Goal: Task Accomplishment & Management: Use online tool/utility

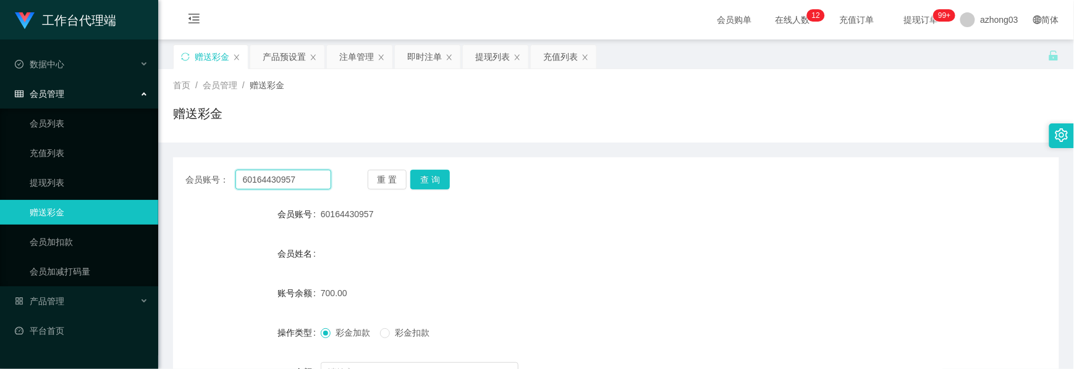
drag, startPoint x: 294, startPoint y: 181, endPoint x: 229, endPoint y: 180, distance: 65.5
click at [229, 180] on div "会员账号： 60164430957" at bounding box center [258, 180] width 146 height 20
paste input "1517943816"
type input "151794381657"
click at [447, 183] on button "查 询" at bounding box center [430, 180] width 40 height 20
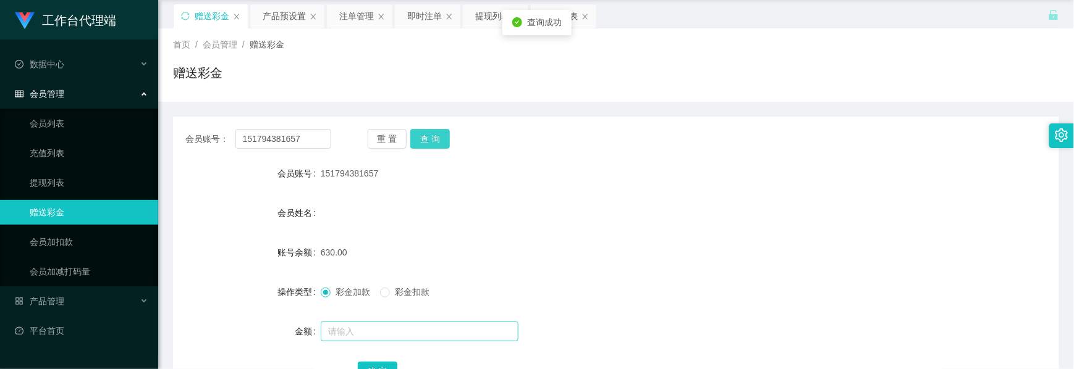
scroll to position [82, 0]
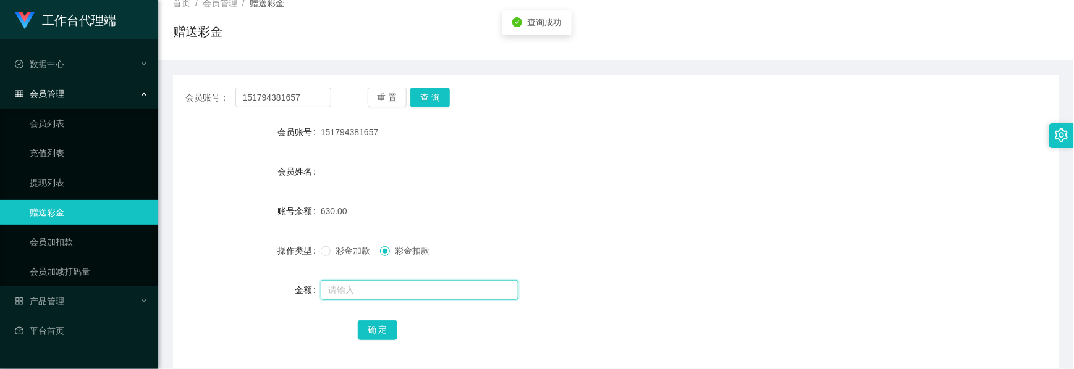
drag, startPoint x: 387, startPoint y: 297, endPoint x: 381, endPoint y: 300, distance: 6.4
click at [387, 297] on input "text" at bounding box center [420, 290] width 198 height 20
type input "130"
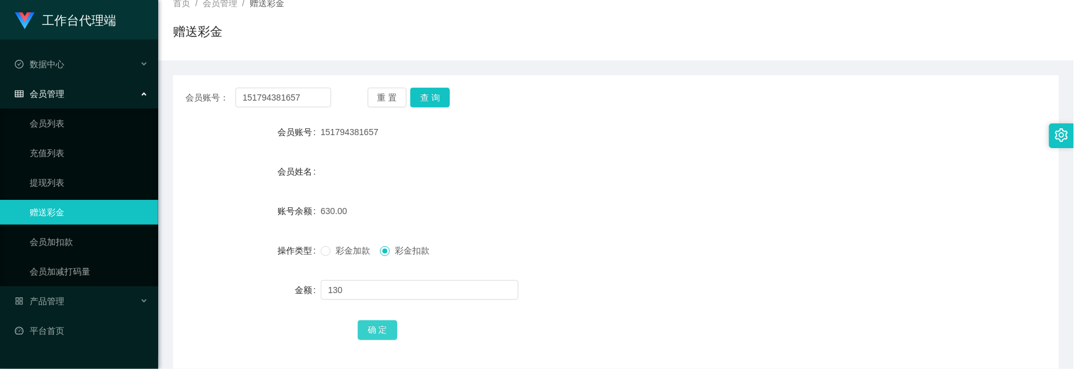
click at [388, 329] on button "确 定" at bounding box center [378, 331] width 40 height 20
click at [72, 98] on div "会员管理" at bounding box center [79, 94] width 158 height 25
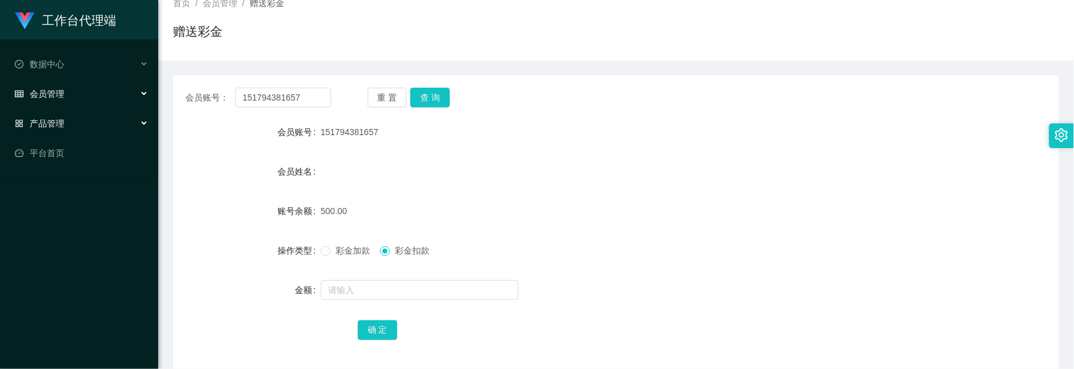
click at [75, 119] on div "产品管理" at bounding box center [79, 123] width 158 height 25
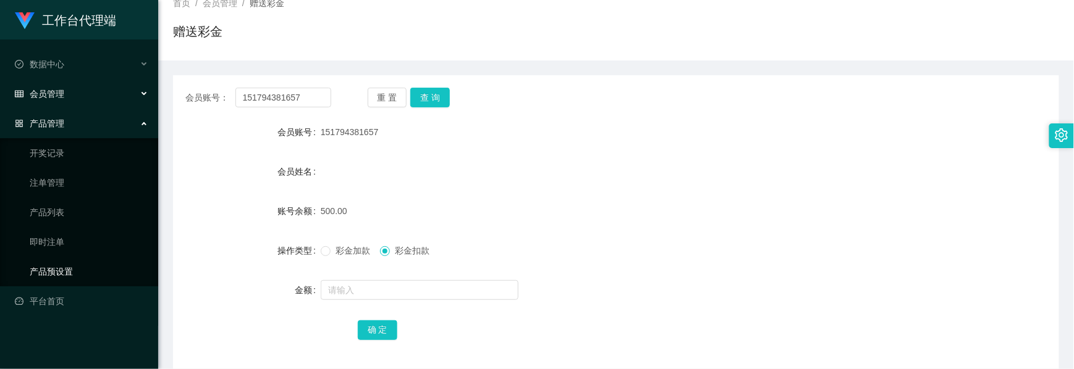
click at [88, 261] on link "产品预设置" at bounding box center [89, 271] width 119 height 25
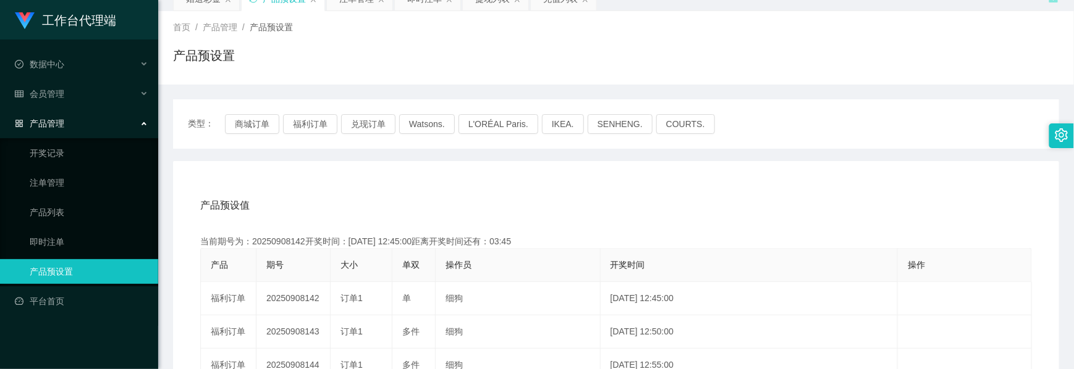
scroll to position [82, 0]
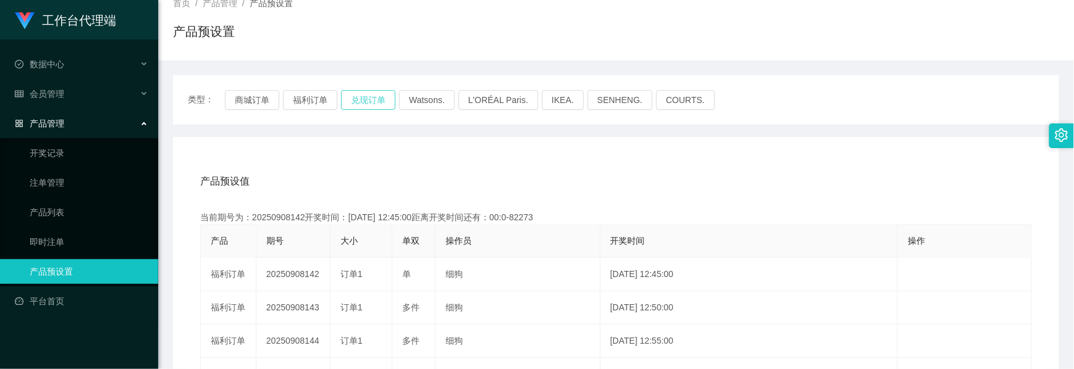
click at [377, 100] on button "兑现订单" at bounding box center [368, 100] width 54 height 20
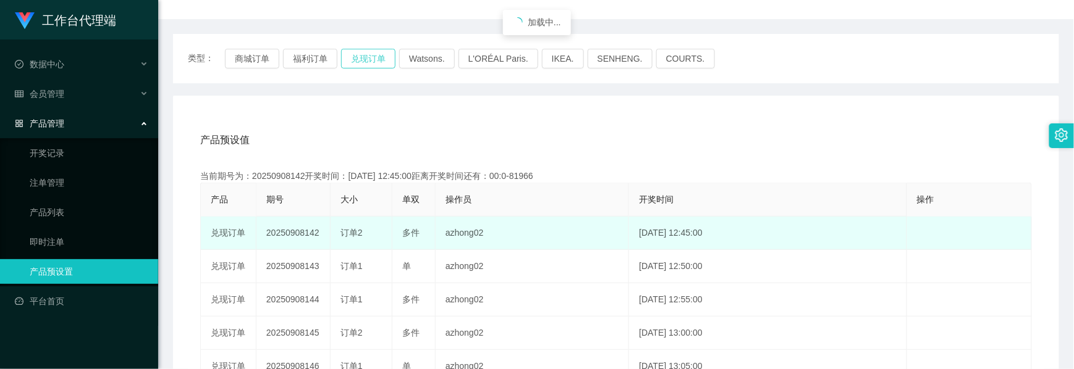
scroll to position [164, 0]
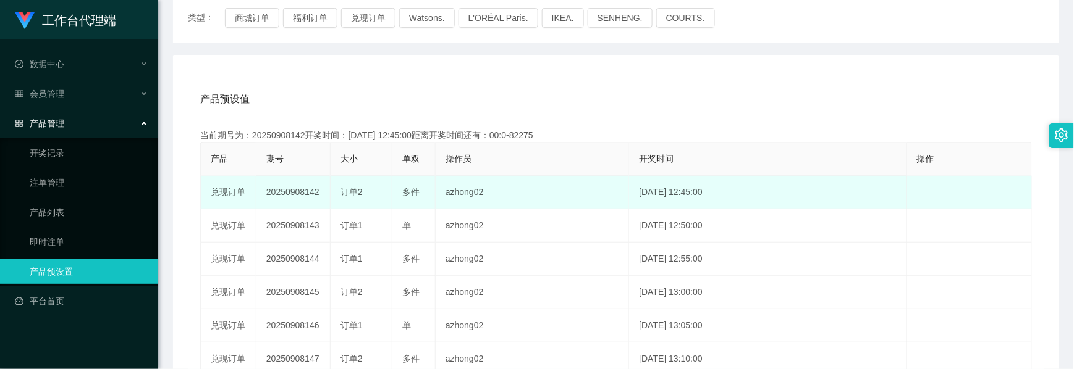
click at [305, 194] on td "20250908142" at bounding box center [293, 192] width 74 height 33
click at [309, 194] on td "20250908142" at bounding box center [293, 192] width 74 height 33
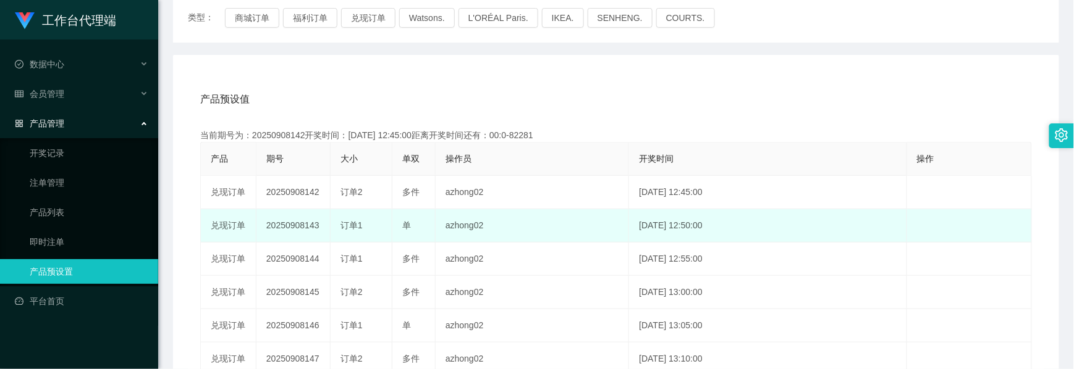
click at [282, 227] on td "20250908143" at bounding box center [293, 225] width 74 height 33
copy td "20250908143"
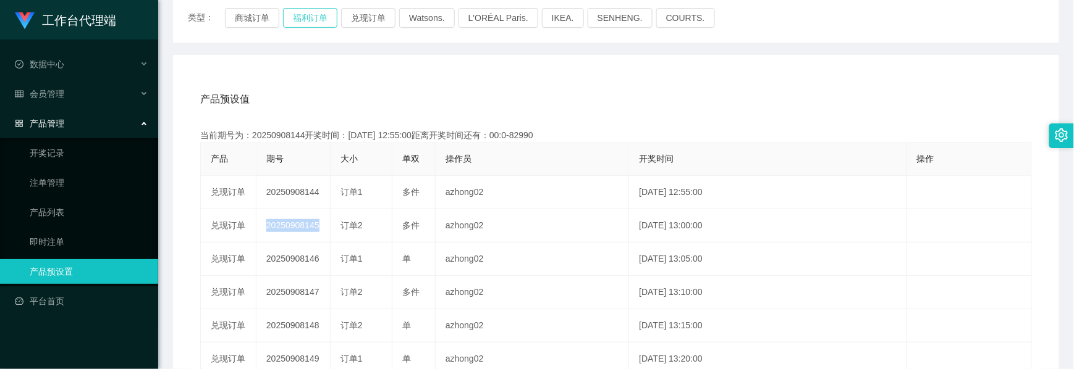
click at [306, 16] on button "福利订单" at bounding box center [310, 18] width 54 height 20
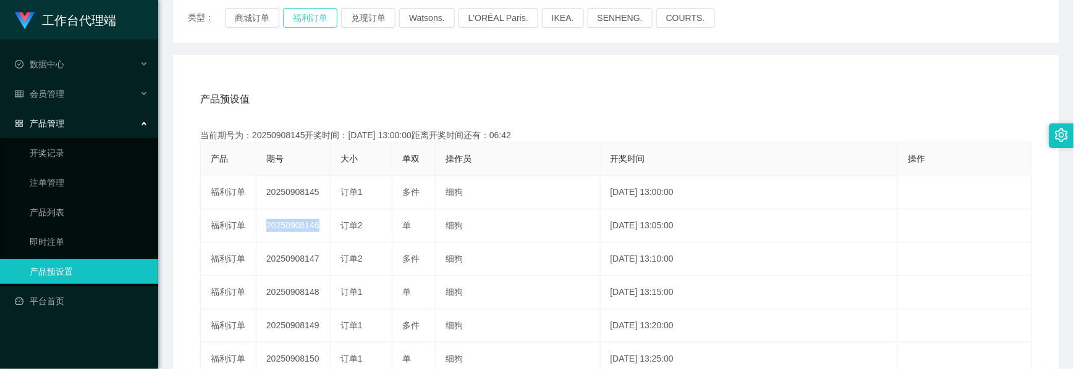
click at [311, 25] on button "福利订单" at bounding box center [310, 18] width 54 height 20
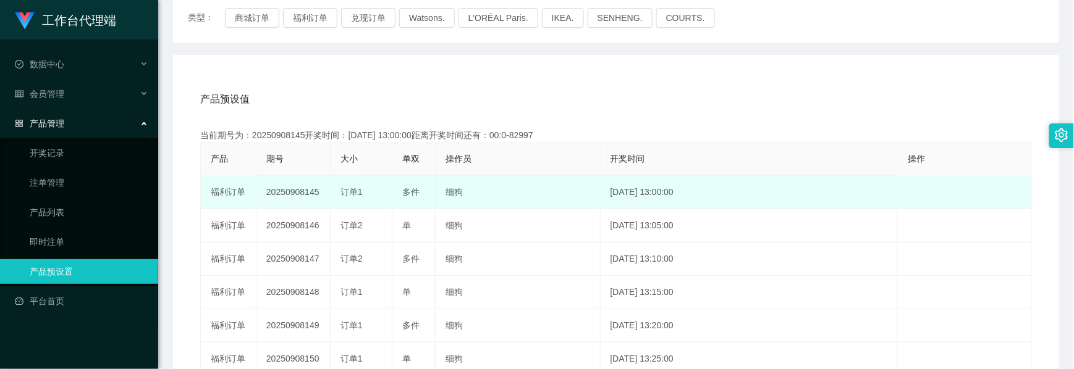
click at [300, 194] on td "20250908145" at bounding box center [293, 192] width 74 height 33
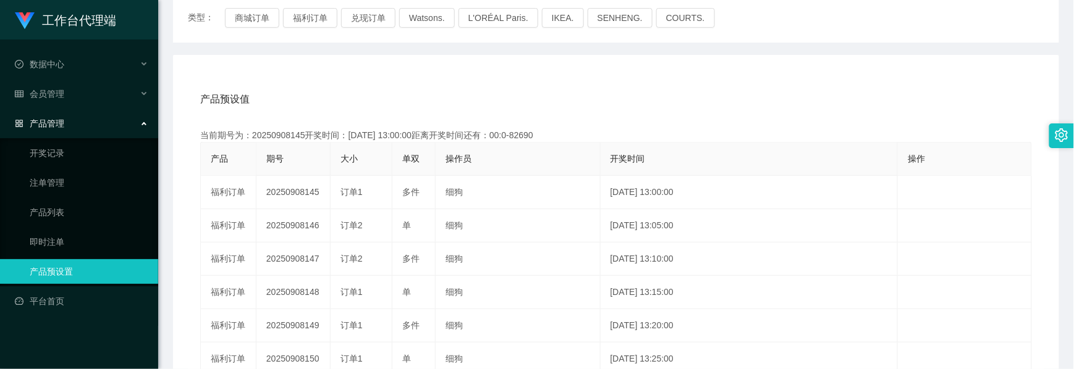
copy td "20250908145"
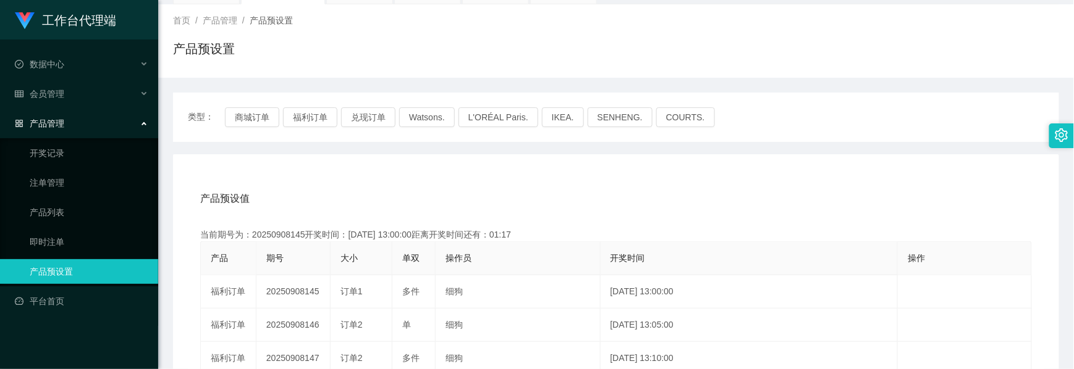
scroll to position [0, 0]
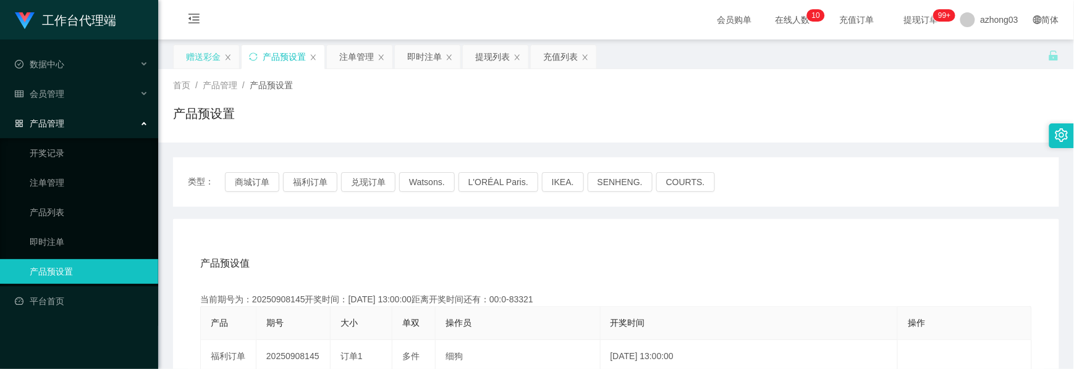
click at [213, 57] on div "赠送彩金" at bounding box center [203, 56] width 35 height 23
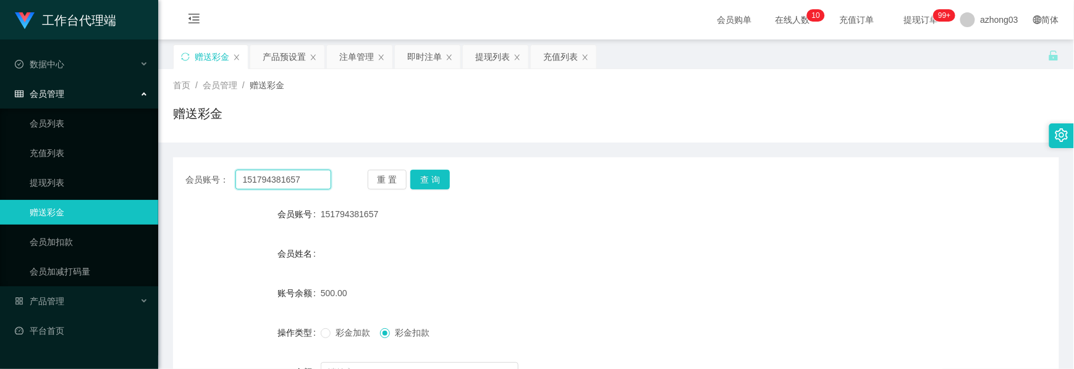
drag, startPoint x: 302, startPoint y: 179, endPoint x: 162, endPoint y: 190, distance: 140.7
click at [162, 190] on main "关闭左侧 关闭右侧 关闭其它 刷新页面 赠送彩金 产品预设置 注单管理 即时注单 提现列表 充值列表 首页 / 会员管理 / 赠送彩金 / 赠送彩金 会员账号…" at bounding box center [615, 246] width 915 height 412
click at [435, 173] on button "查 询" at bounding box center [430, 180] width 40 height 20
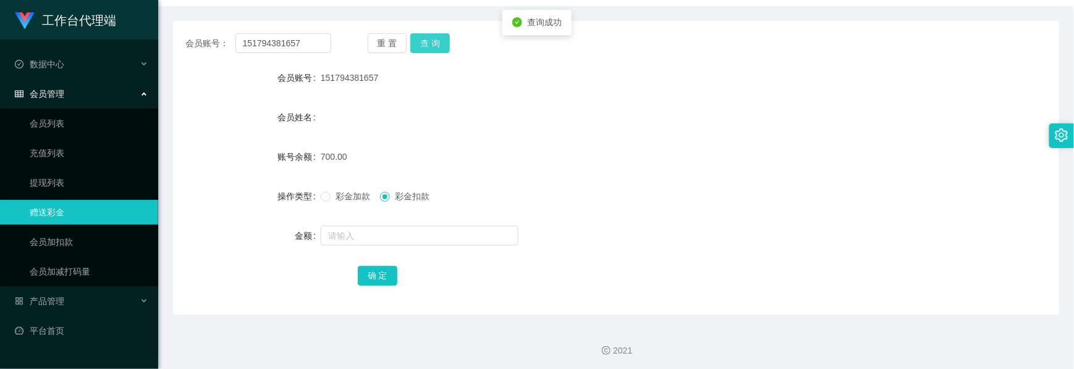
scroll to position [139, 0]
